Goal: Download file/media

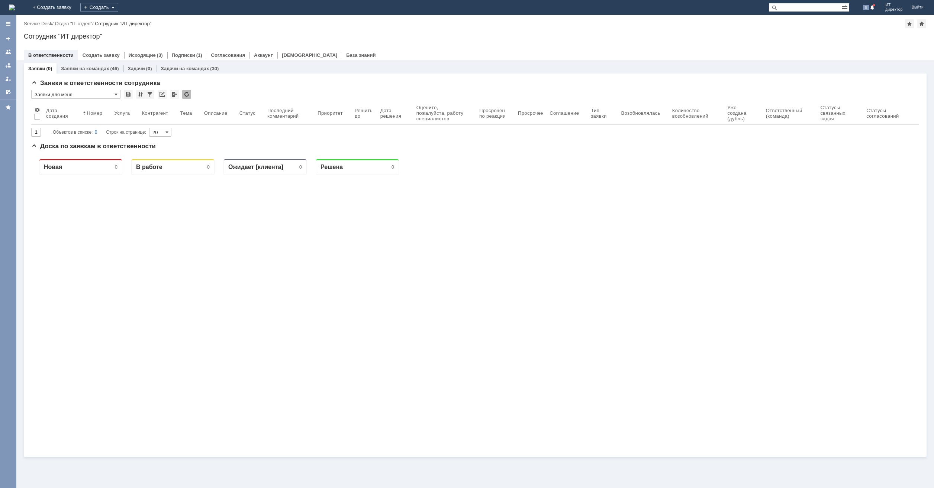
paste input "174471"
type input "174471"
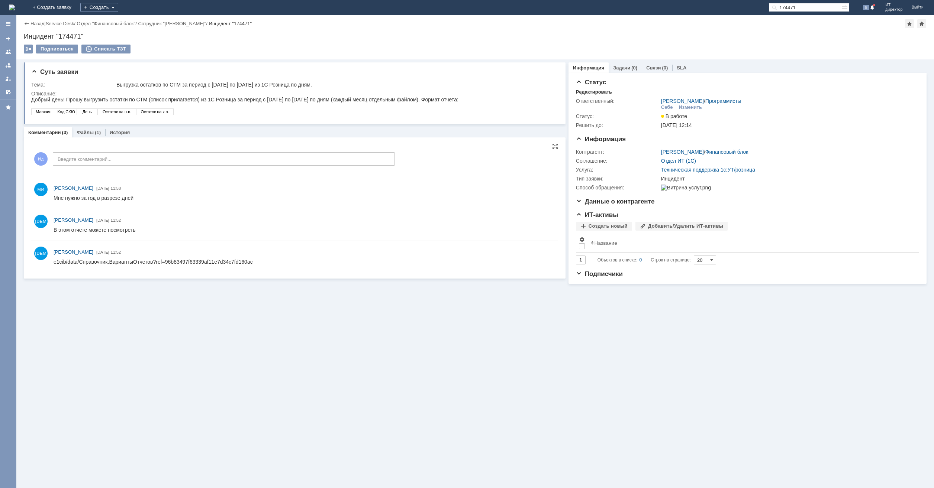
click at [153, 261] on div "e1cib/data/Справочник.ВариантыОтчетов?ref=96b83497f63339af11e7d34c7fd160ac" at bounding box center [153, 262] width 199 height 6
copy div "e1cib/data/Справочник.ВариантыОтчетов?ref=96b83497f63339af11e7d34c7fd160ac"
click at [89, 135] on link "Файлы" at bounding box center [85, 133] width 17 height 6
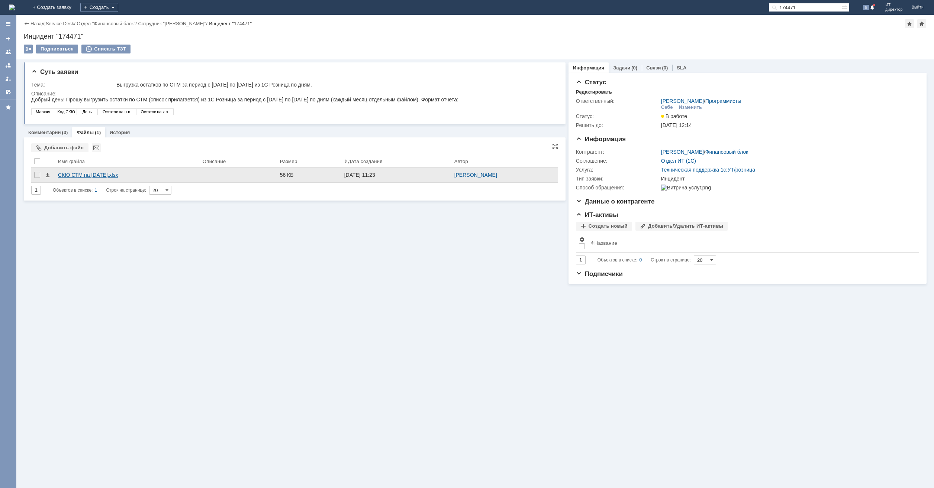
click at [99, 176] on div "СКЮ СТМ на [DATE].xlsx" at bounding box center [127, 175] width 139 height 6
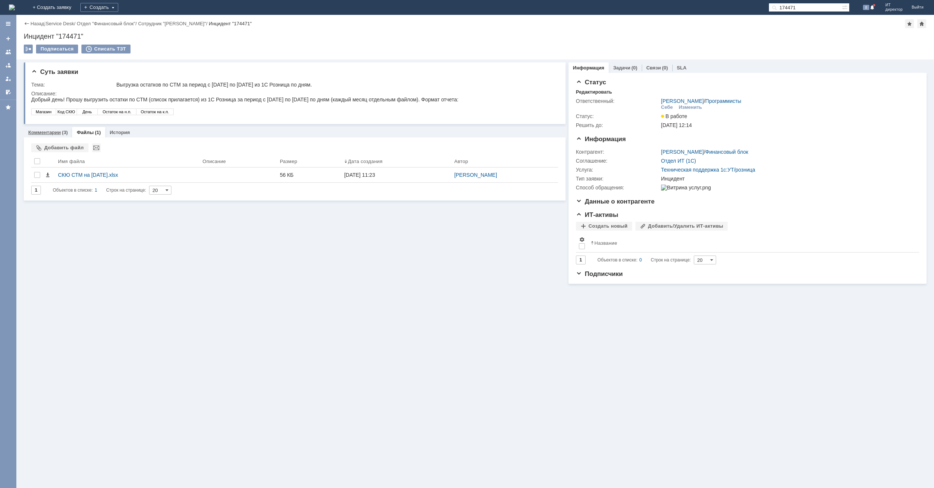
click at [49, 134] on link "Комментарии" at bounding box center [44, 133] width 33 height 6
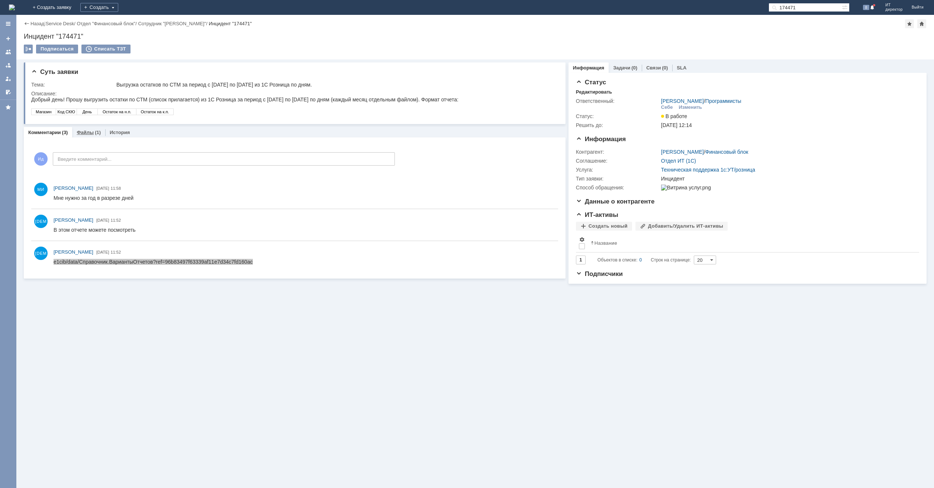
click at [100, 131] on div "Файлы (1)" at bounding box center [88, 132] width 33 height 11
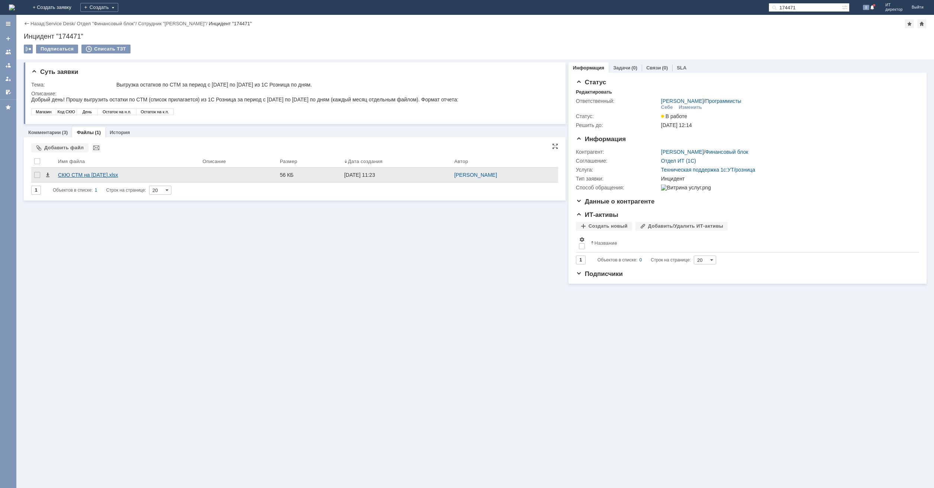
click at [125, 171] on div "СКЮ СТМ на [DATE].xlsx" at bounding box center [127, 175] width 145 height 15
